Goal: Task Accomplishment & Management: Complete application form

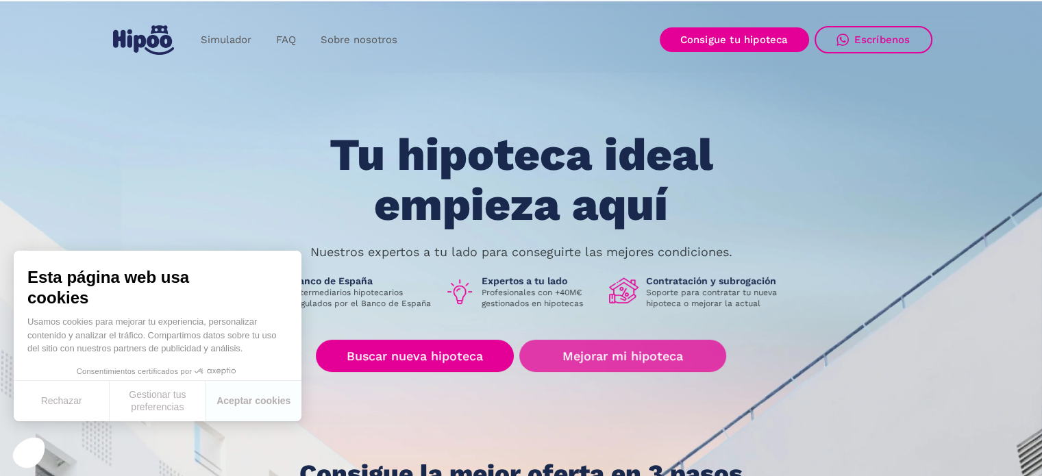
click at [644, 352] on link "Mejorar mi hipoteca" at bounding box center [622, 356] width 206 height 32
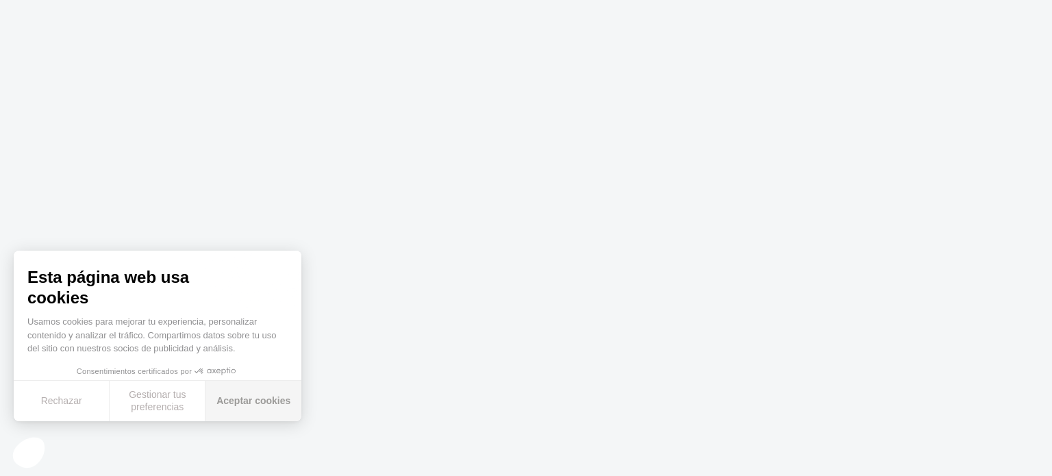
drag, startPoint x: 248, startPoint y: 399, endPoint x: 258, endPoint y: 398, distance: 9.6
click at [248, 399] on font "Aceptar cookies" at bounding box center [253, 400] width 74 height 11
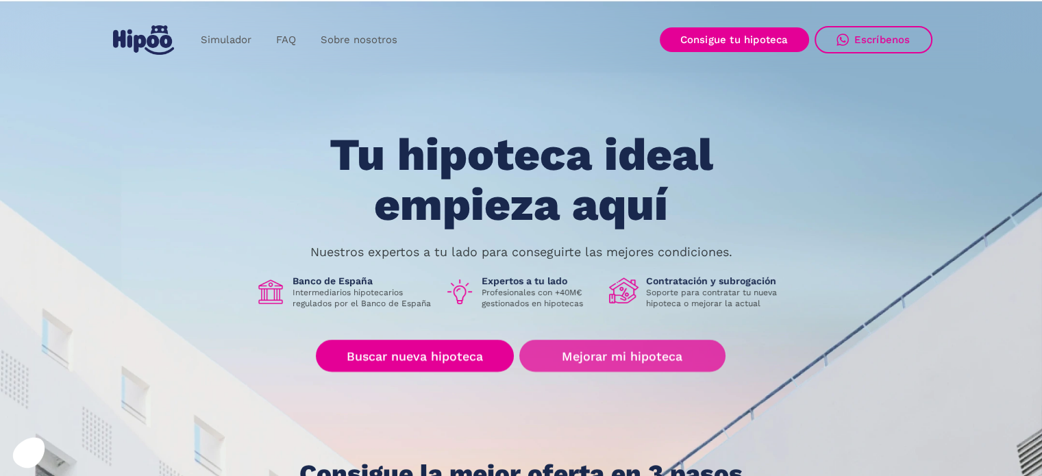
click at [608, 354] on link "Mejorar mi hipoteca" at bounding box center [622, 356] width 206 height 32
